Goal: Navigation & Orientation: Find specific page/section

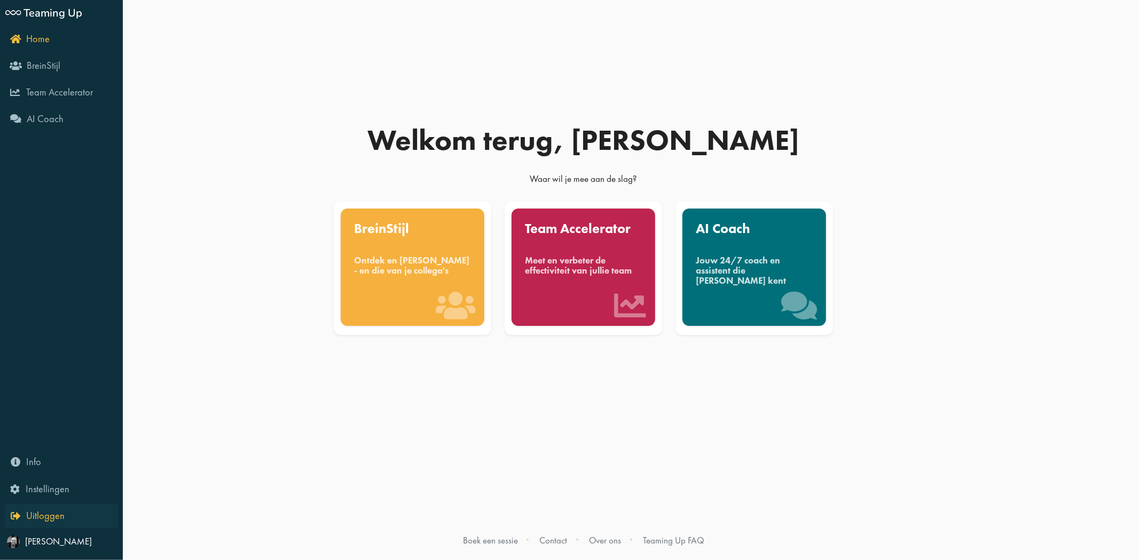
click at [20, 510] on link "Uitloggen" at bounding box center [62, 516] width 114 height 25
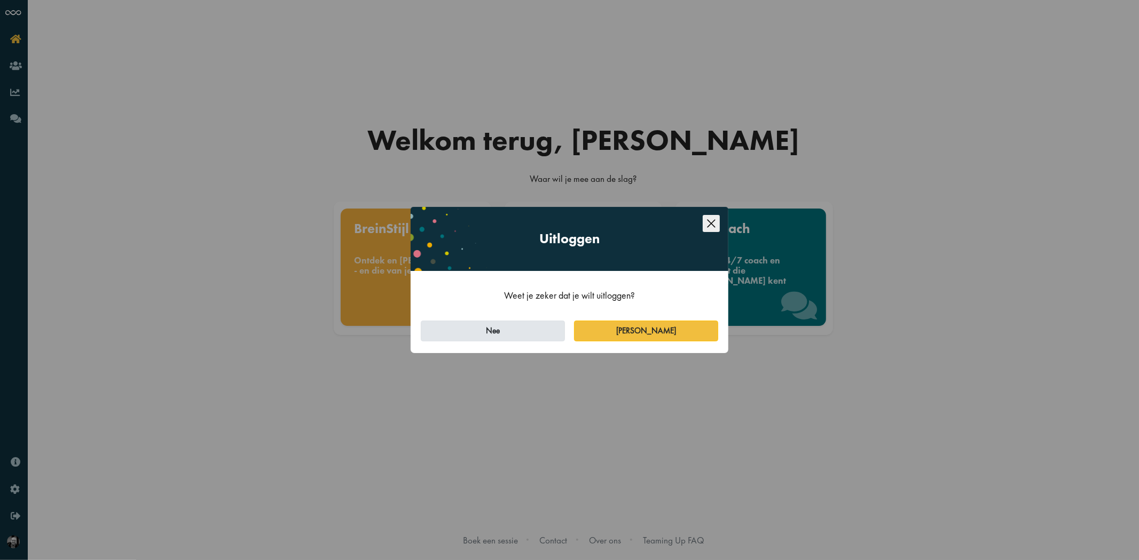
click at [538, 333] on button "Nee" at bounding box center [493, 331] width 144 height 21
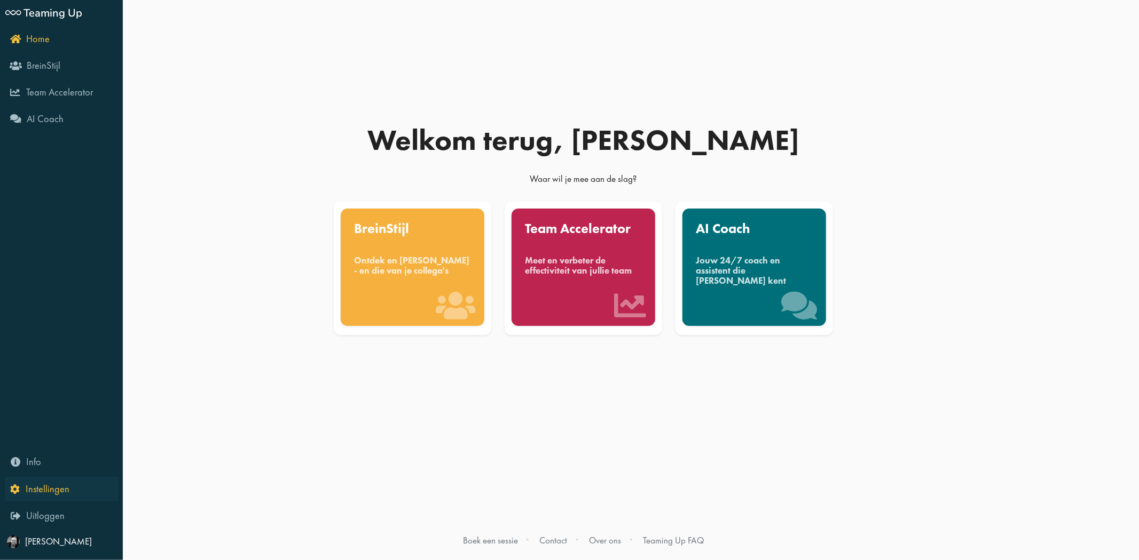
click at [20, 493] on icon "Instellingen" at bounding box center [39, 489] width 59 height 10
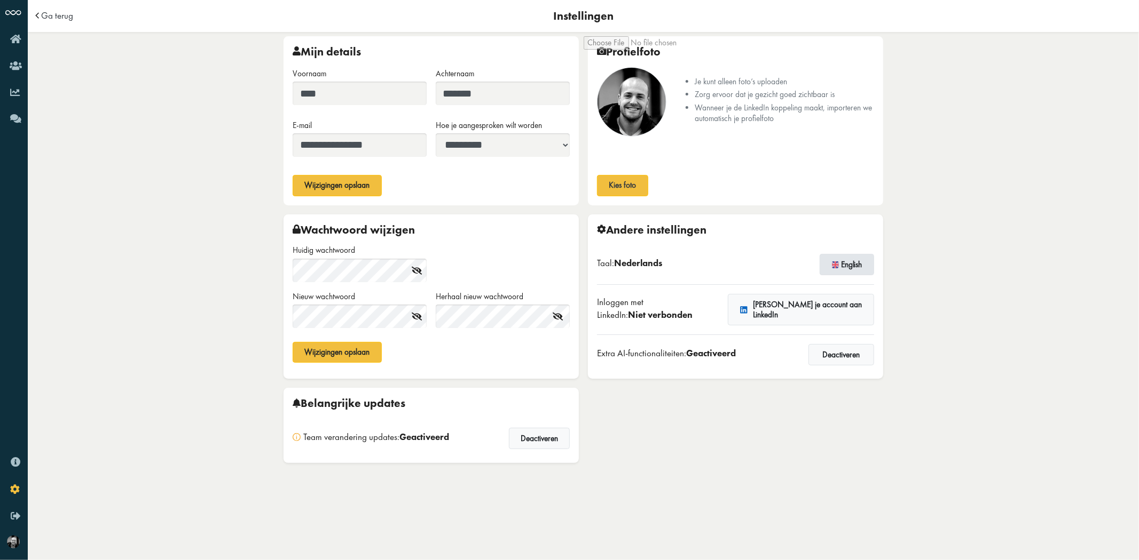
click at [847, 264] on button "English" at bounding box center [846, 264] width 54 height 21
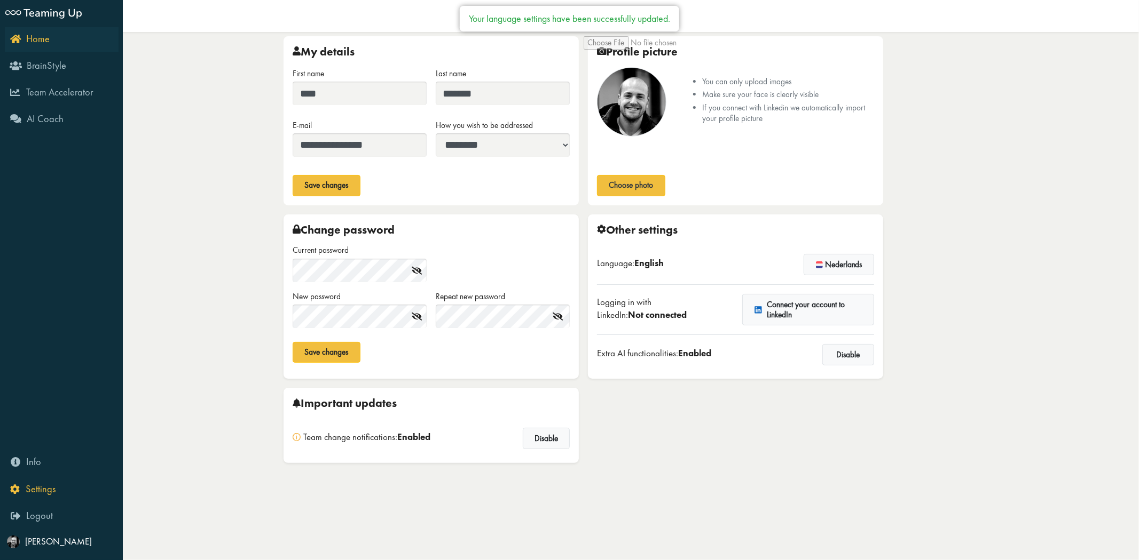
click at [14, 42] on icon "Home" at bounding box center [30, 39] width 40 height 10
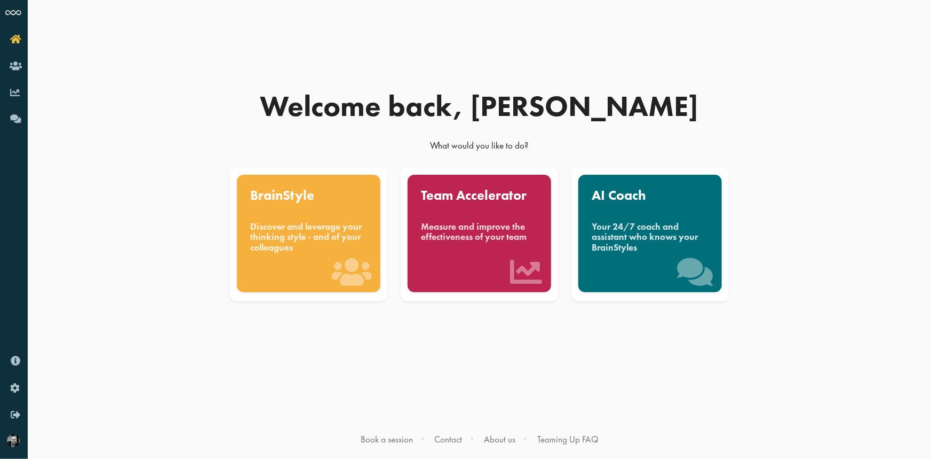
click at [816, 182] on div "Home Welcome back, Bert What would you like to do? BrainStyle Discover and leve…" at bounding box center [480, 229] width 904 height 459
drag, startPoint x: 286, startPoint y: 74, endPoint x: 238, endPoint y: 27, distance: 67.6
click at [238, 27] on div "Welcome back, Bert What would you like to do? BrainStyle Discover and leverage …" at bounding box center [480, 229] width 609 height 459
